Goal: Task Accomplishment & Management: Use online tool/utility

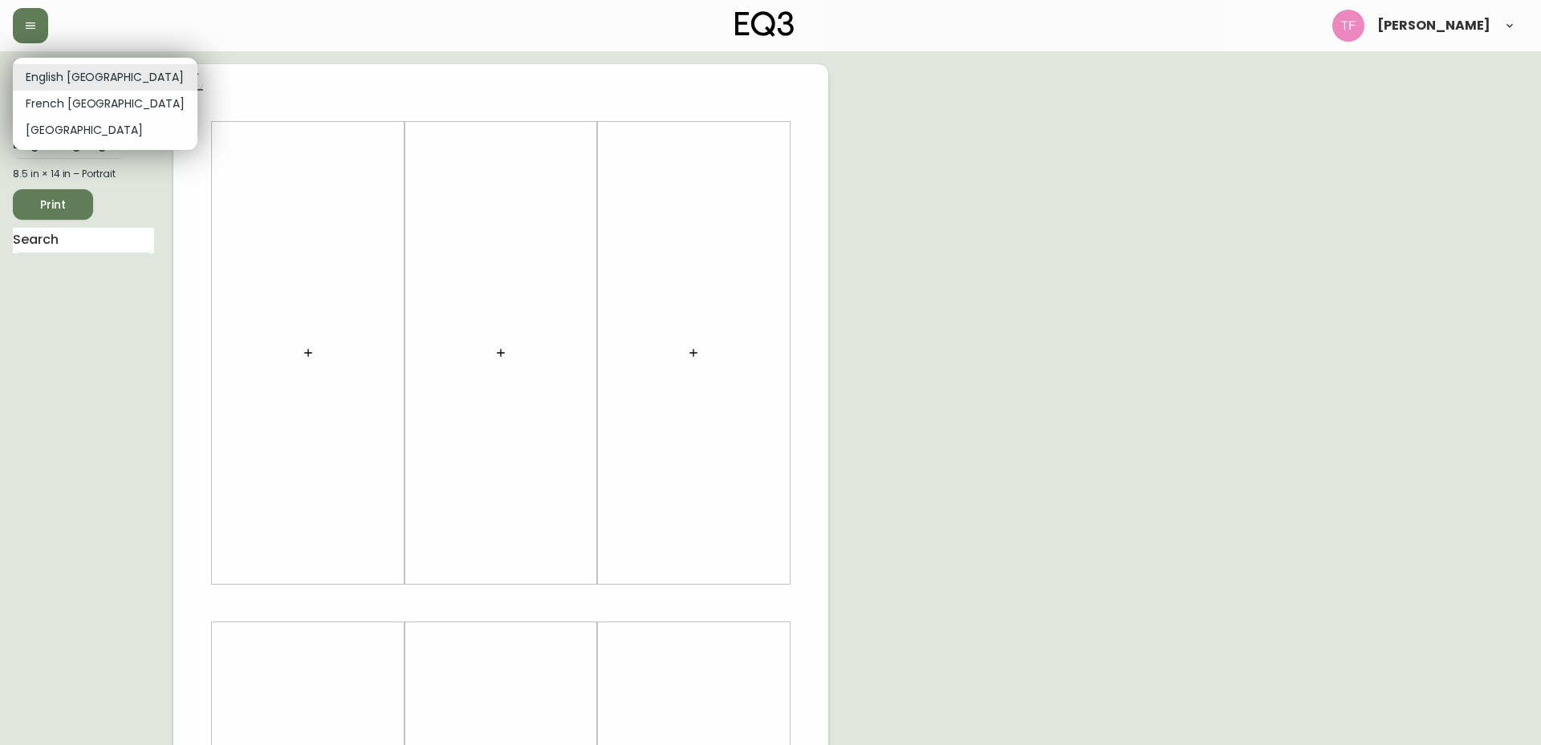
click at [83, 67] on body "[PERSON_NAME] English Canada en_CA EQ3 font EQ3 Large Hang Tag large 8.5 in × 1…" at bounding box center [770, 571] width 1541 height 1143
click at [129, 26] on div at bounding box center [770, 372] width 1541 height 745
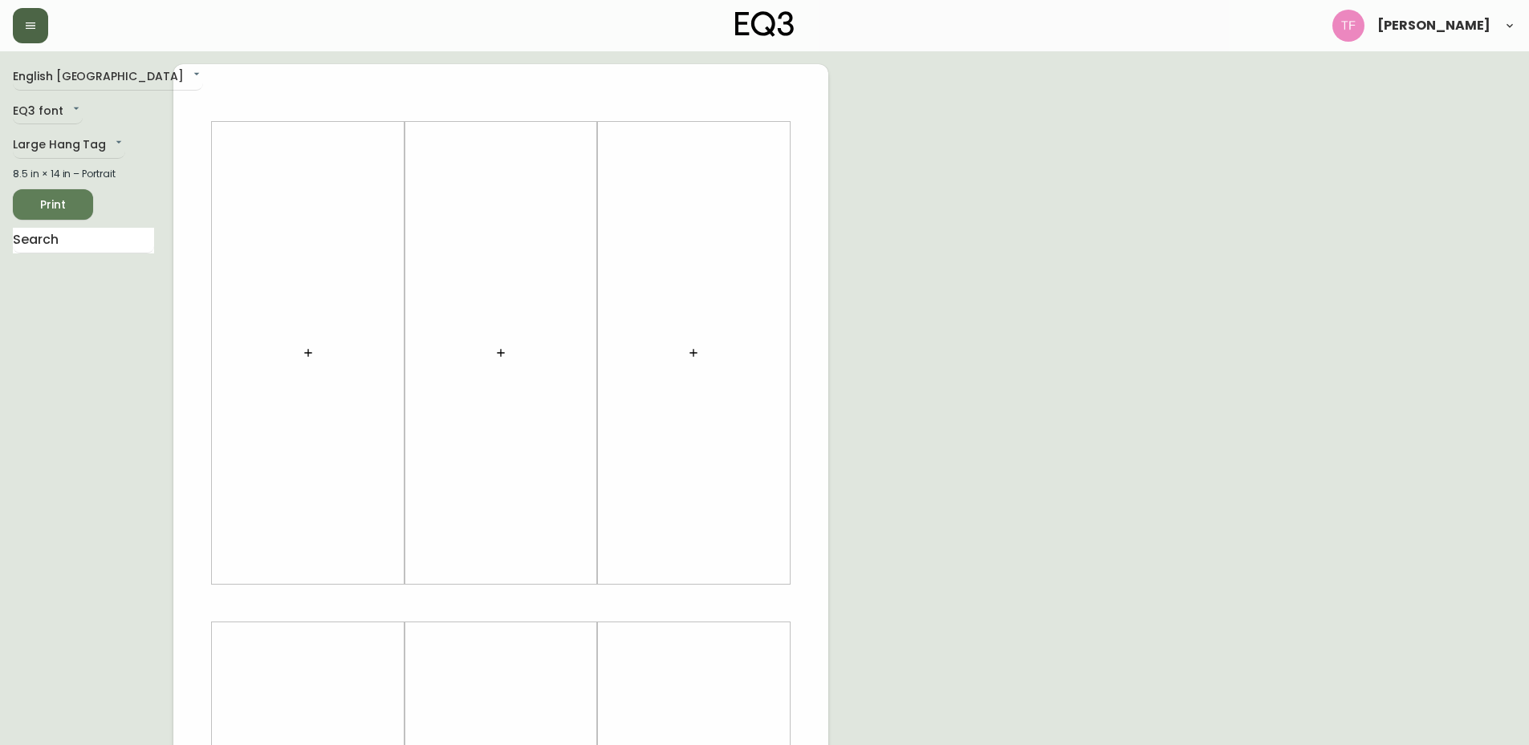
click at [22, 16] on button "button" at bounding box center [30, 25] width 35 height 35
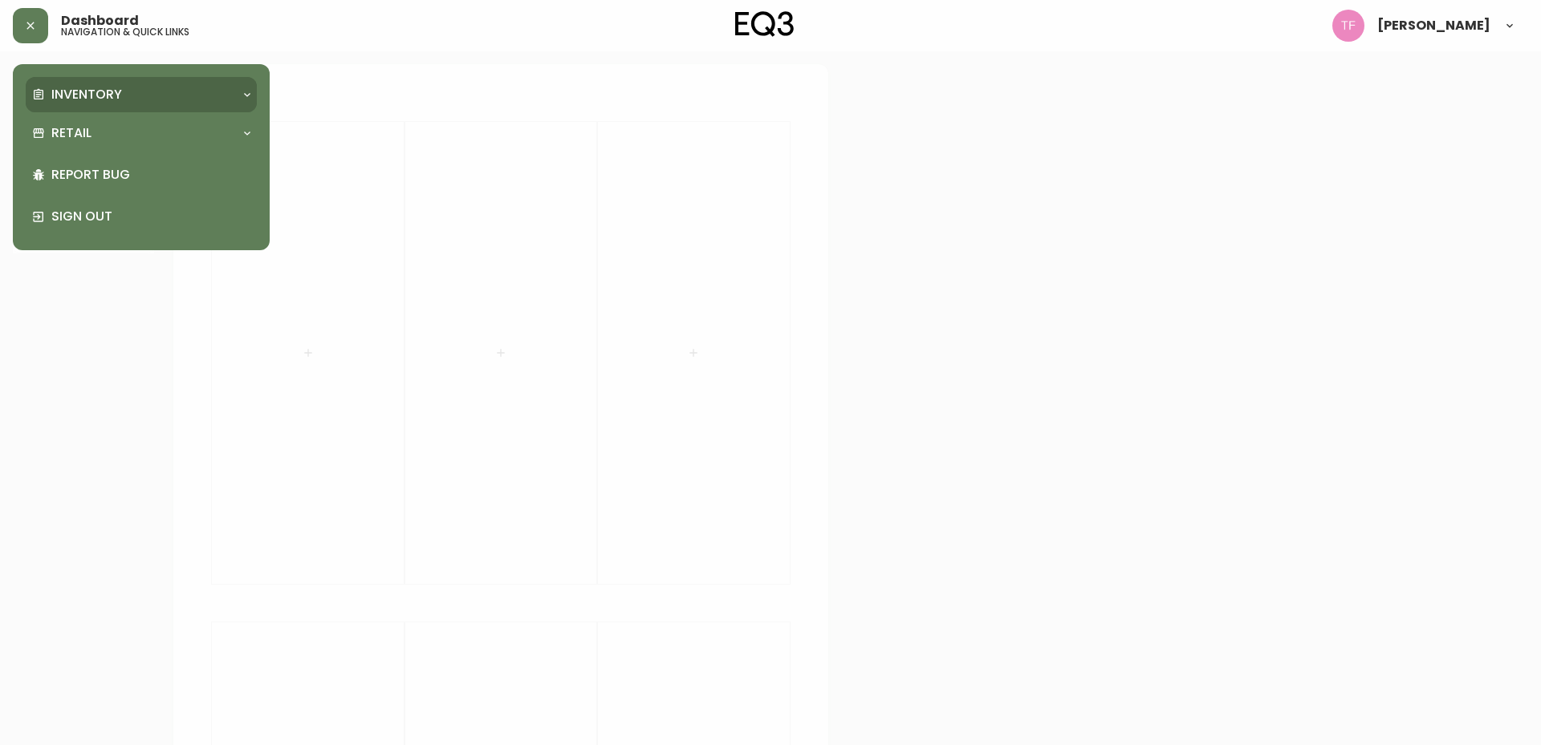
click at [58, 86] on p "Inventory" at bounding box center [86, 95] width 71 height 18
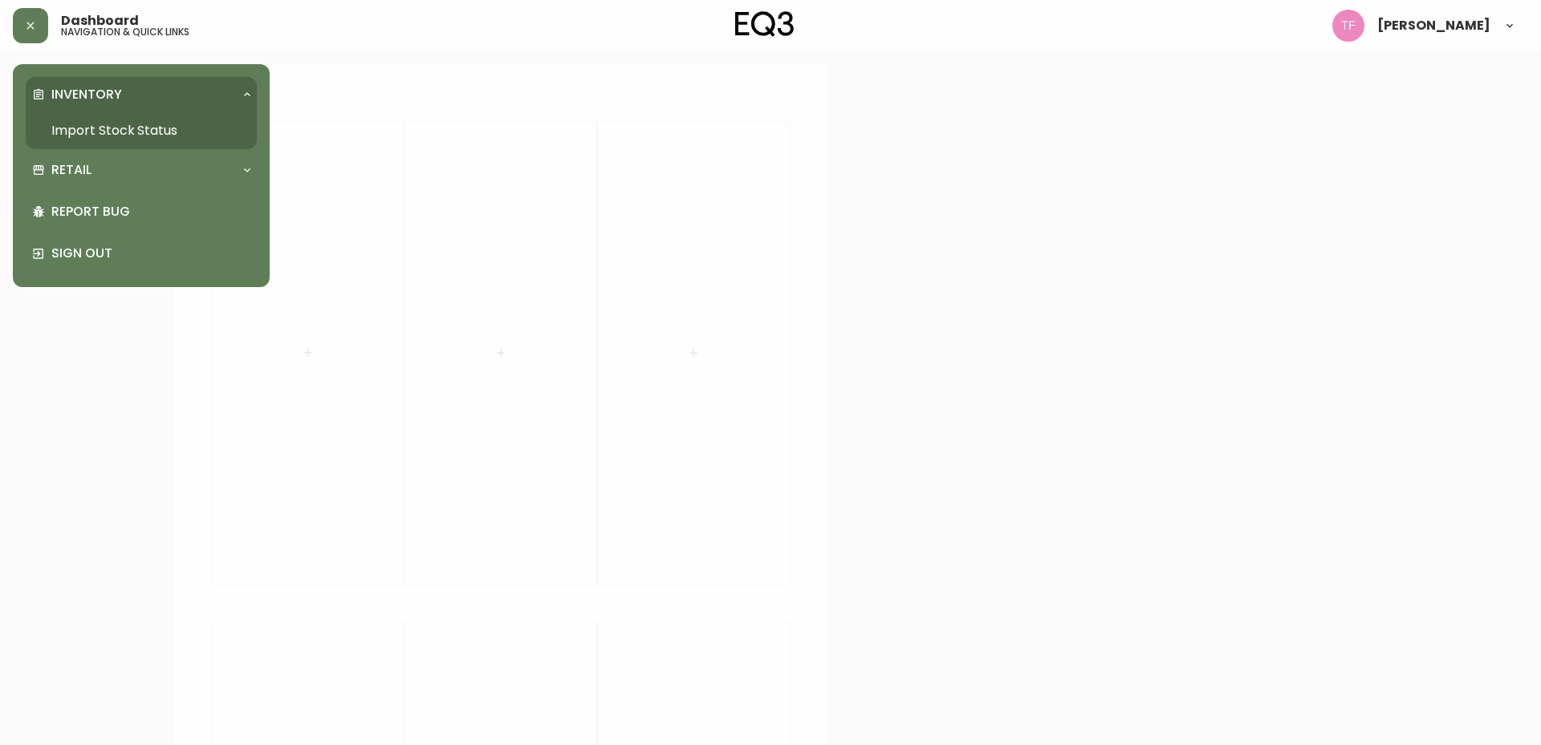
click at [68, 128] on link "Import Stock Status" at bounding box center [141, 130] width 231 height 37
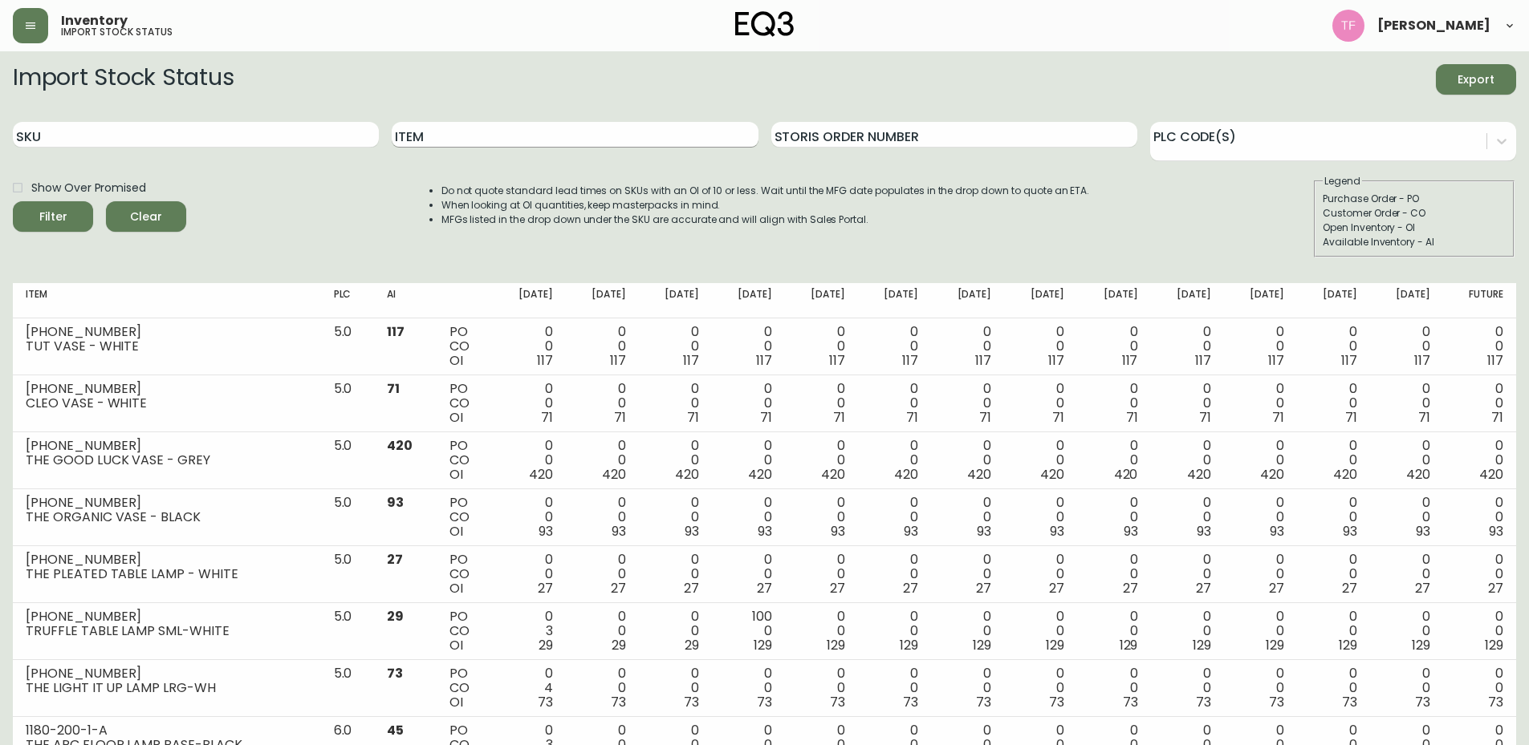
click at [487, 128] on input "Item" at bounding box center [575, 135] width 366 height 26
type input "moon"
click at [13, 201] on button "Filter" at bounding box center [53, 216] width 80 height 30
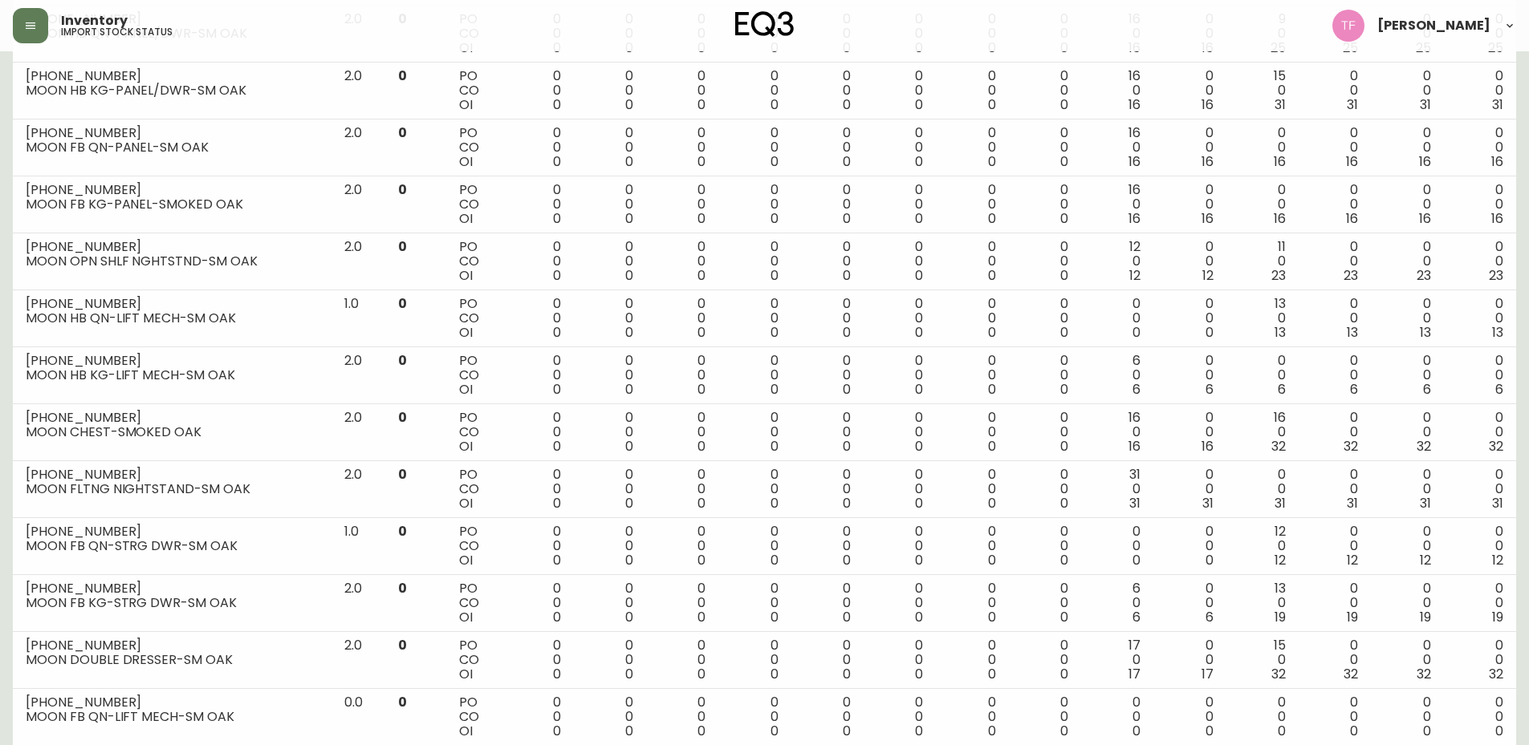
scroll to position [631, 0]
